Goal: Information Seeking & Learning: Learn about a topic

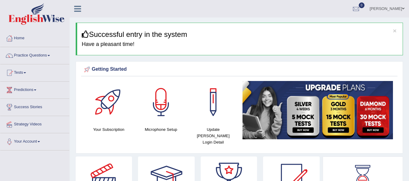
click at [29, 90] on link "Predictions" at bounding box center [34, 89] width 69 height 15
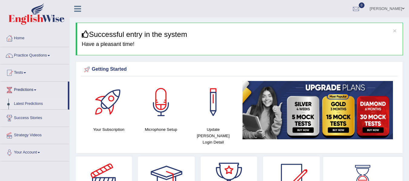
click at [23, 102] on link "Latest Predictions" at bounding box center [39, 104] width 57 height 11
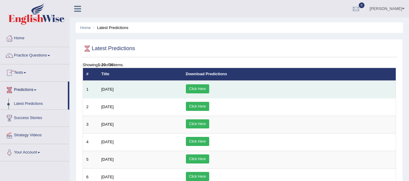
click at [209, 84] on link "Click Here" at bounding box center [197, 88] width 23 height 9
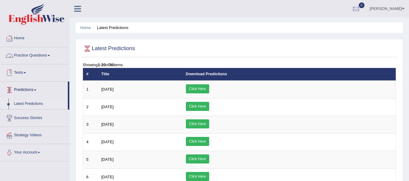
click at [28, 72] on link "Tests" at bounding box center [34, 71] width 69 height 15
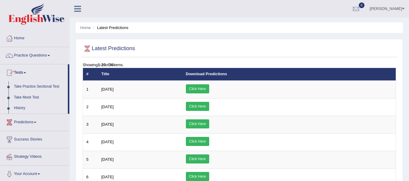
click at [39, 57] on link "Practice Questions" at bounding box center [34, 54] width 69 height 15
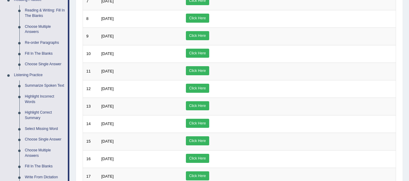
scroll to position [222, 0]
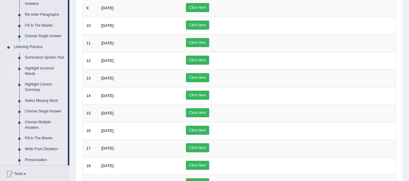
click at [34, 70] on link "Highlight Incorrect Words" at bounding box center [45, 71] width 46 height 16
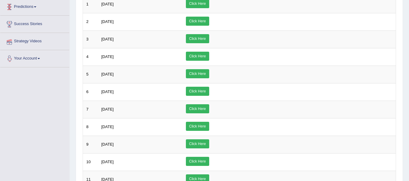
scroll to position [91, 0]
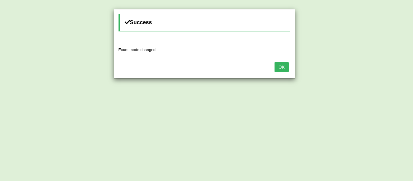
click at [284, 70] on button "OK" at bounding box center [282, 67] width 14 height 10
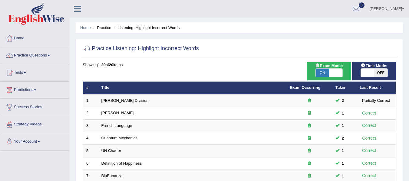
click at [367, 74] on span at bounding box center [367, 73] width 13 height 8
checkbox input "true"
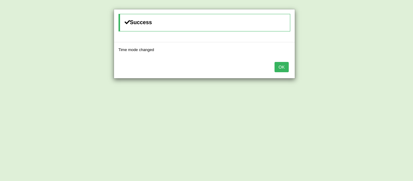
click at [282, 67] on button "OK" at bounding box center [282, 67] width 14 height 10
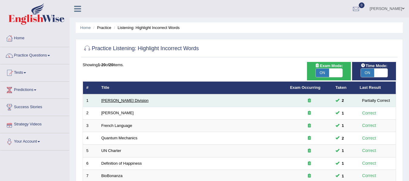
click at [107, 103] on link "Ward Division" at bounding box center [124, 100] width 47 height 5
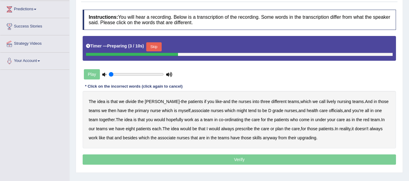
scroll to position [91, 0]
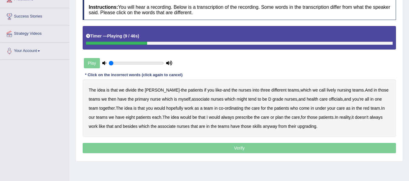
click at [326, 90] on b "lively" at bounding box center [330, 90] width 9 height 5
click at [229, 101] on div "The idea is that we divide the ward - the patients if you like - and the nurses…" at bounding box center [239, 108] width 313 height 57
click at [237, 100] on b "might" at bounding box center [242, 99] width 10 height 5
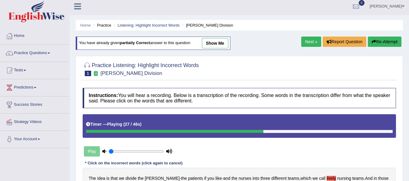
scroll to position [0, 0]
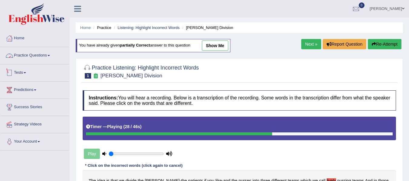
click at [26, 57] on link "Practice Questions" at bounding box center [34, 54] width 69 height 15
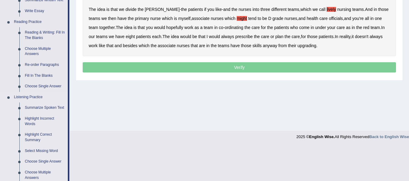
scroll to position [202, 0]
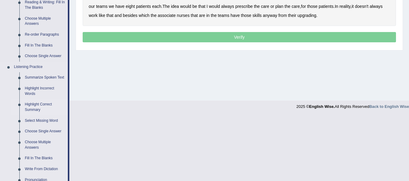
click at [31, 107] on link "Highlight Correct Summary" at bounding box center [45, 107] width 46 height 16
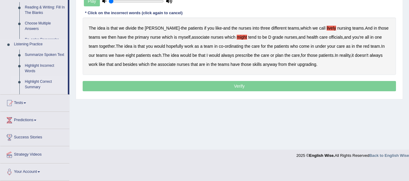
scroll to position [136, 0]
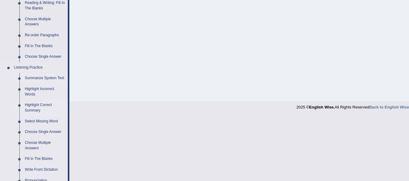
scroll to position [202, 0]
click at [34, 91] on link "Highlight Incorrect Words" at bounding box center [45, 91] width 46 height 16
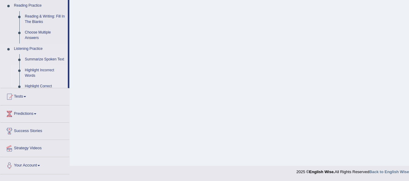
scroll to position [136, 0]
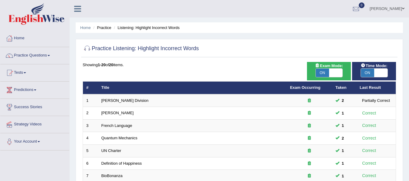
click at [342, 75] on span at bounding box center [335, 73] width 13 height 8
checkbox input "false"
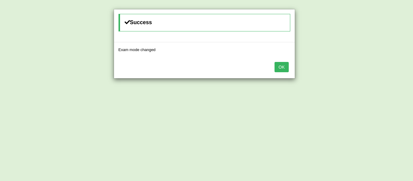
click at [382, 71] on div "Success Exam mode changed OK" at bounding box center [206, 90] width 413 height 181
click at [283, 63] on button "OK" at bounding box center [282, 67] width 14 height 10
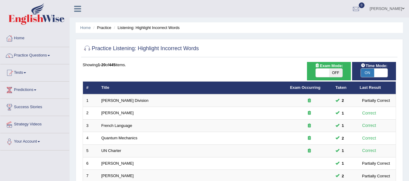
click at [383, 74] on span at bounding box center [380, 73] width 13 height 8
checkbox input "false"
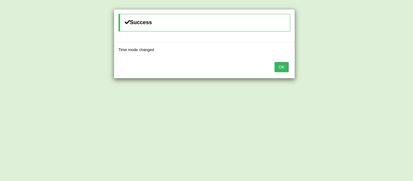
click at [277, 68] on button "OK" at bounding box center [282, 67] width 14 height 10
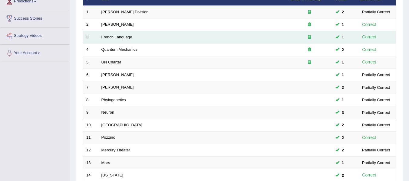
scroll to position [68, 0]
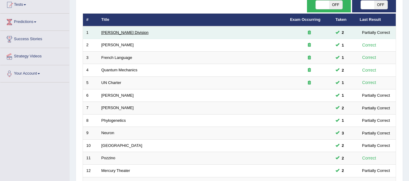
click at [119, 33] on link "Ward Division" at bounding box center [124, 32] width 47 height 5
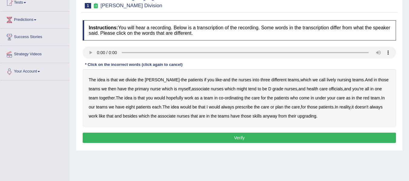
scroll to position [70, 0]
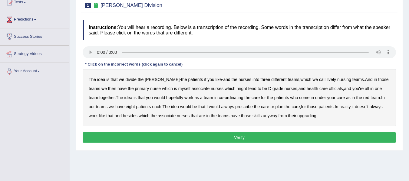
click at [326, 79] on b "lively" at bounding box center [330, 79] width 9 height 5
click at [237, 89] on b "might" at bounding box center [242, 88] width 10 height 5
click at [241, 107] on b "prescribe" at bounding box center [244, 106] width 18 height 5
click at [235, 108] on b "prescribe" at bounding box center [244, 106] width 18 height 5
click at [224, 107] on b "always" at bounding box center [227, 106] width 13 height 5
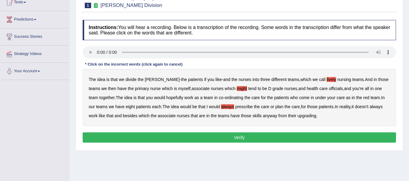
click at [308, 117] on b "upgrading" at bounding box center [306, 115] width 19 height 5
click at [257, 133] on button "Verify" at bounding box center [239, 137] width 313 height 10
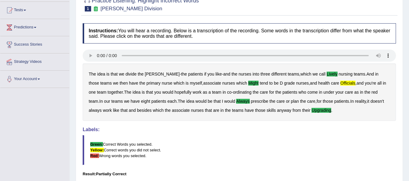
scroll to position [60, 0]
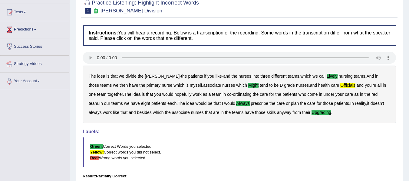
drag, startPoint x: 295, startPoint y: 84, endPoint x: 313, endPoint y: 86, distance: 18.5
click at [313, 86] on div "The idea is that we divide the ward - the patients if you like - and the nurses…" at bounding box center [239, 94] width 313 height 57
click at [340, 85] on b "officials" at bounding box center [347, 85] width 15 height 5
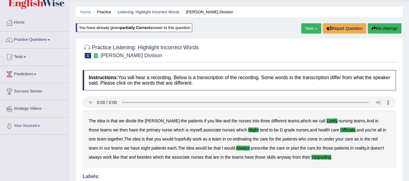
scroll to position [0, 0]
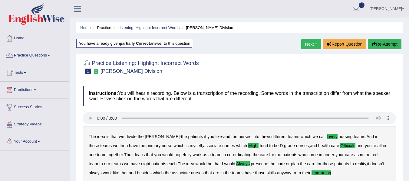
click at [313, 43] on link "Next »" at bounding box center [311, 44] width 20 height 10
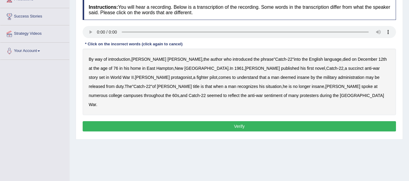
click at [348, 69] on b "succinct" at bounding box center [355, 68] width 15 height 5
click at [338, 77] on b "administration" at bounding box center [351, 77] width 26 height 5
click at [266, 87] on b "situation" at bounding box center [274, 86] width 16 height 5
click at [239, 93] on b "reflect" at bounding box center [233, 95] width 11 height 5
click at [260, 121] on button "Verify" at bounding box center [239, 126] width 313 height 10
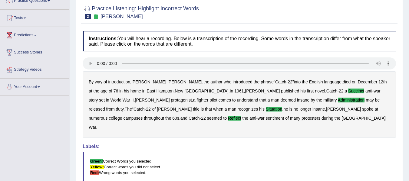
scroll to position [40, 0]
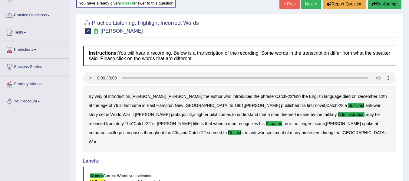
click at [306, 7] on link "Next »" at bounding box center [311, 4] width 20 height 10
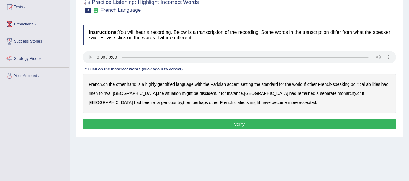
scroll to position [70, 0]
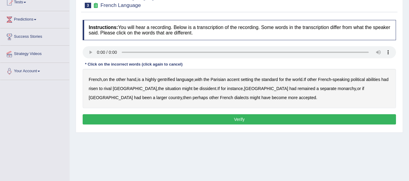
click at [172, 81] on b "gentrified" at bounding box center [166, 79] width 18 height 5
click at [377, 80] on b "abilities" at bounding box center [373, 79] width 14 height 5
click at [199, 91] on b "dissident" at bounding box center [207, 88] width 17 height 5
click at [337, 90] on b "monarchy" at bounding box center [346, 88] width 18 height 5
drag, startPoint x: 225, startPoint y: 111, endPoint x: 233, endPoint y: 122, distance: 13.4
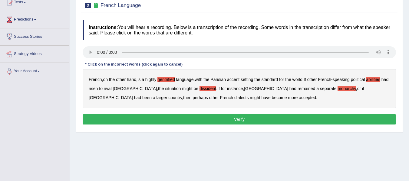
click at [225, 112] on div "Instructions: You will hear a recording. Below is a transcription of the record…" at bounding box center [239, 73] width 316 height 113
click at [233, 122] on button "Verify" at bounding box center [239, 119] width 313 height 10
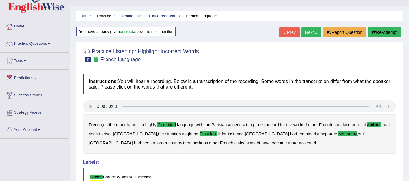
scroll to position [10, 0]
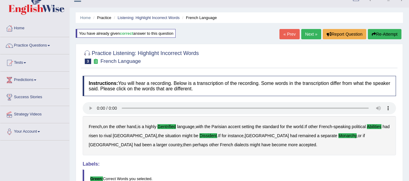
click at [312, 36] on link "Next »" at bounding box center [311, 34] width 20 height 10
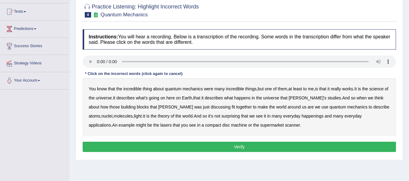
scroll to position [81, 0]
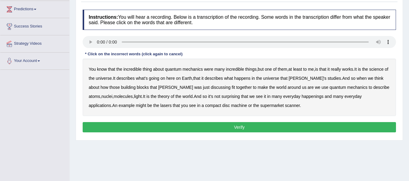
click at [383, 70] on b "science" at bounding box center [376, 69] width 14 height 5
click at [100, 94] on b "atoms" at bounding box center [94, 96] width 11 height 5
click at [301, 97] on b "happenings" at bounding box center [312, 96] width 22 height 5
click at [191, 101] on div "You know that the incredible thing about quantum mechanics were many incredible…" at bounding box center [239, 87] width 313 height 57
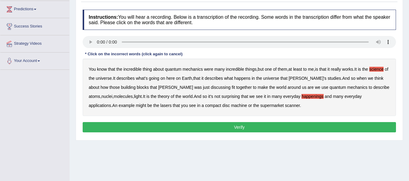
click at [231, 106] on b "machine" at bounding box center [239, 105] width 16 height 5
click at [100, 94] on b "atoms" at bounding box center [94, 96] width 11 height 5
click at [283, 123] on button "Verify" at bounding box center [239, 127] width 313 height 10
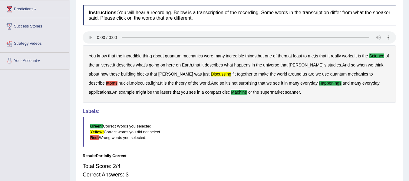
click at [357, 73] on div "You know that the incredible thing about quantum mechanics were many incredible…" at bounding box center [239, 73] width 313 height 57
click at [117, 81] on b "atoms" at bounding box center [111, 83] width 11 height 5
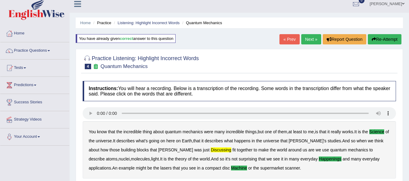
scroll to position [0, 0]
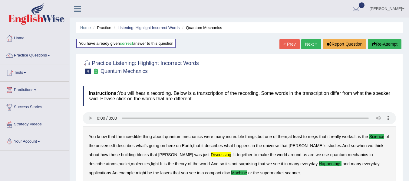
click at [379, 42] on button "Re-Attempt" at bounding box center [385, 44] width 34 height 10
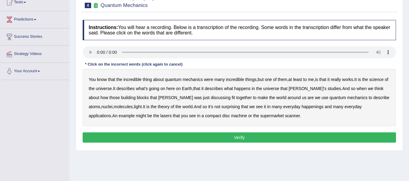
click at [383, 82] on b "science" at bounding box center [376, 79] width 14 height 5
click at [211, 99] on b "discussing" at bounding box center [221, 97] width 20 height 5
click at [301, 108] on b "happenings" at bounding box center [312, 106] width 22 height 5
click at [231, 116] on b "machine" at bounding box center [239, 115] width 16 height 5
click at [256, 134] on button "Verify" at bounding box center [239, 137] width 313 height 10
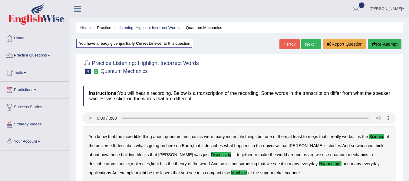
click at [302, 41] on link "Next »" at bounding box center [311, 44] width 20 height 10
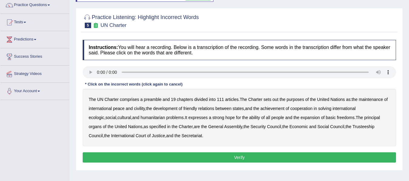
scroll to position [70, 0]
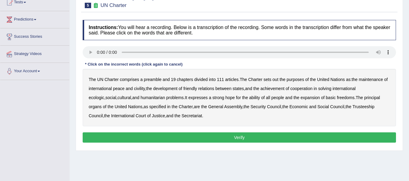
click at [276, 78] on b "out" at bounding box center [275, 79] width 6 height 5
click at [138, 89] on b "civility" at bounding box center [139, 88] width 11 height 5
click at [104, 95] on b "ecologic" at bounding box center [96, 97] width 15 height 5
click at [249, 98] on b "ability" at bounding box center [254, 97] width 11 height 5
click at [103, 113] on b "Council" at bounding box center [96, 115] width 14 height 5
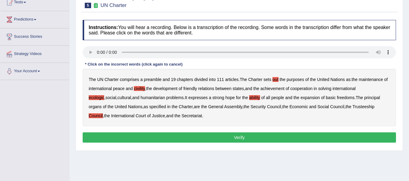
click at [103, 113] on b "Council" at bounding box center [96, 115] width 14 height 5
click at [228, 132] on button "Verify" at bounding box center [239, 137] width 313 height 10
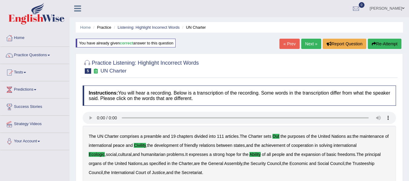
scroll to position [0, 0]
click at [307, 43] on link "Next »" at bounding box center [311, 44] width 20 height 10
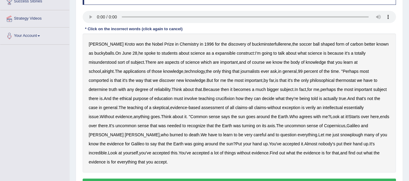
scroll to position [101, 0]
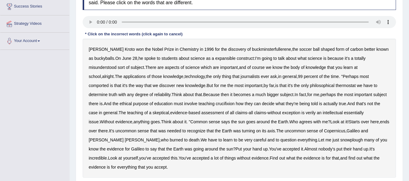
click at [264, 50] on b "buckminsterfullerene" at bounding box center [271, 49] width 39 height 5
click at [219, 60] on b "expansible" at bounding box center [225, 58] width 20 height 5
click at [223, 60] on b "expansible" at bounding box center [225, 58] width 20 height 5
click at [220, 59] on b "expansible" at bounding box center [225, 58] width 20 height 5
click at [109, 83] on b "comported" at bounding box center [99, 85] width 20 height 5
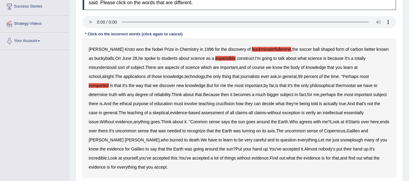
click at [335, 87] on b "thermostat" at bounding box center [345, 85] width 20 height 5
drag, startPoint x: 196, startPoint y: 103, endPoint x: 221, endPoint y: 109, distance: 25.2
click at [216, 103] on b "crucifixion" at bounding box center [225, 103] width 19 height 5
click at [306, 112] on b "verily" at bounding box center [311, 112] width 10 height 5
drag, startPoint x: 188, startPoint y: 142, endPoint x: 203, endPoint y: 141, distance: 14.2
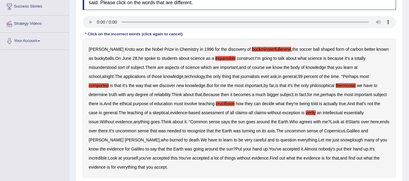
click at [203, 141] on div "[PERSON_NAME] won the Nobel Prize in Chemistry in [DATE] for the discovery of b…" at bounding box center [239, 108] width 313 height 139
click at [340, 140] on b "snowplough" at bounding box center [351, 140] width 23 height 5
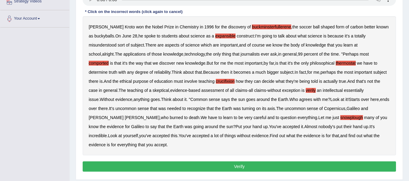
scroll to position [131, 0]
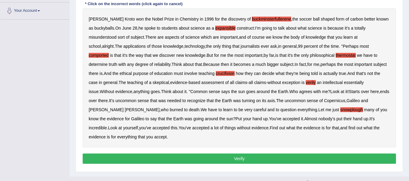
click at [244, 154] on button "Verify" at bounding box center [239, 159] width 313 height 10
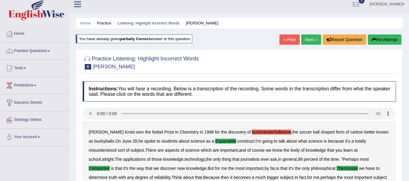
scroll to position [0, 0]
